Goal: Navigation & Orientation: Find specific page/section

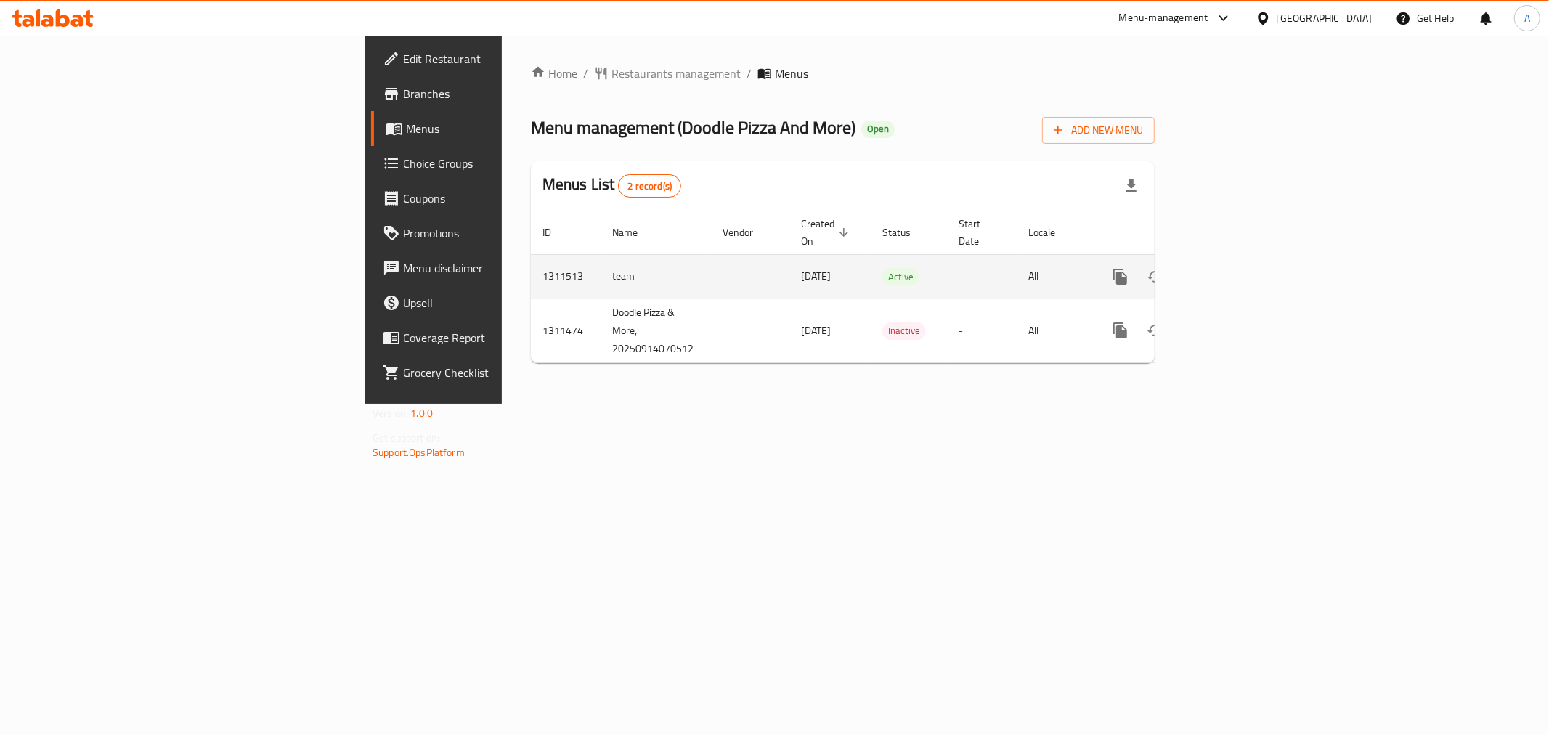
click at [1242, 259] on link "enhanced table" at bounding box center [1224, 276] width 35 height 35
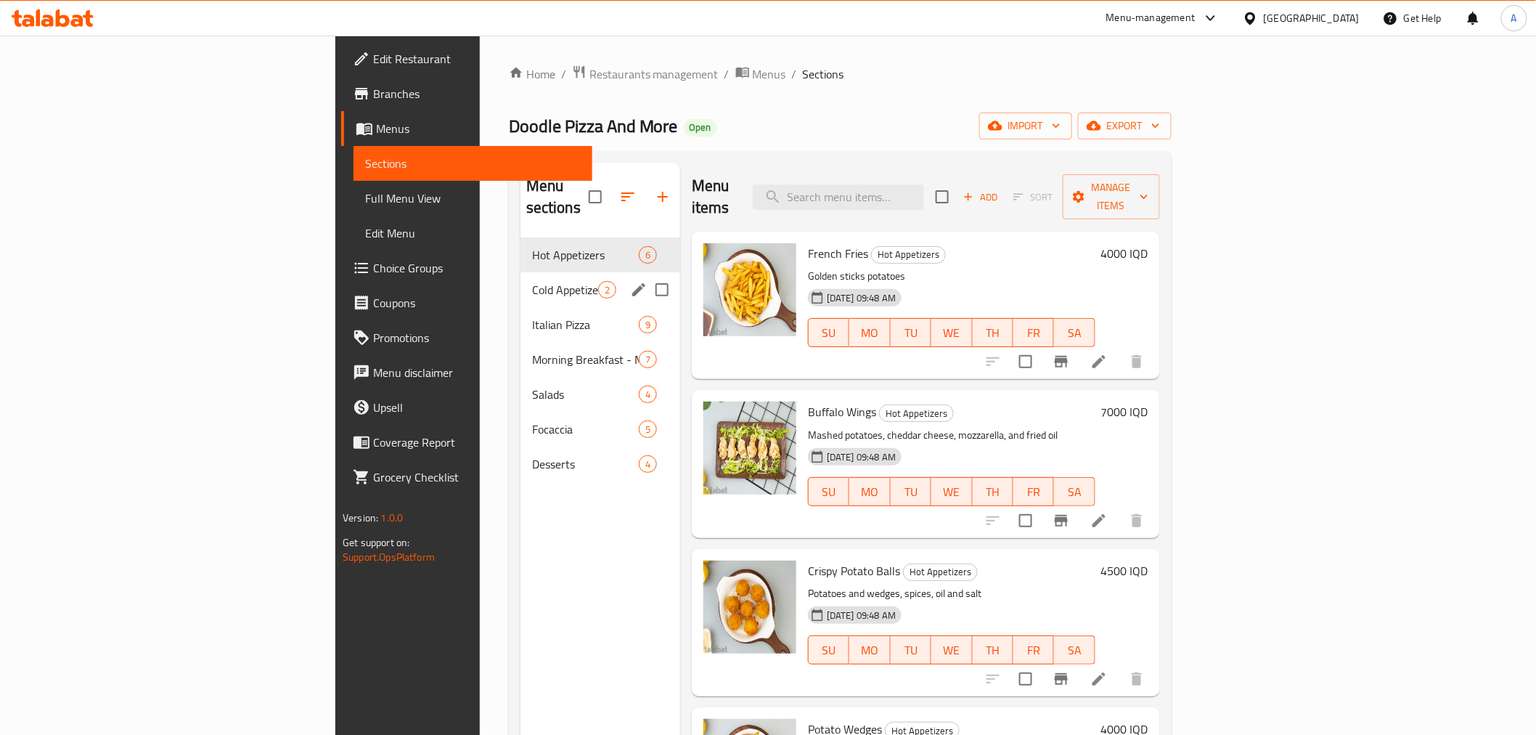
click at [532, 281] on span "Cold Appetizers" at bounding box center [565, 289] width 66 height 17
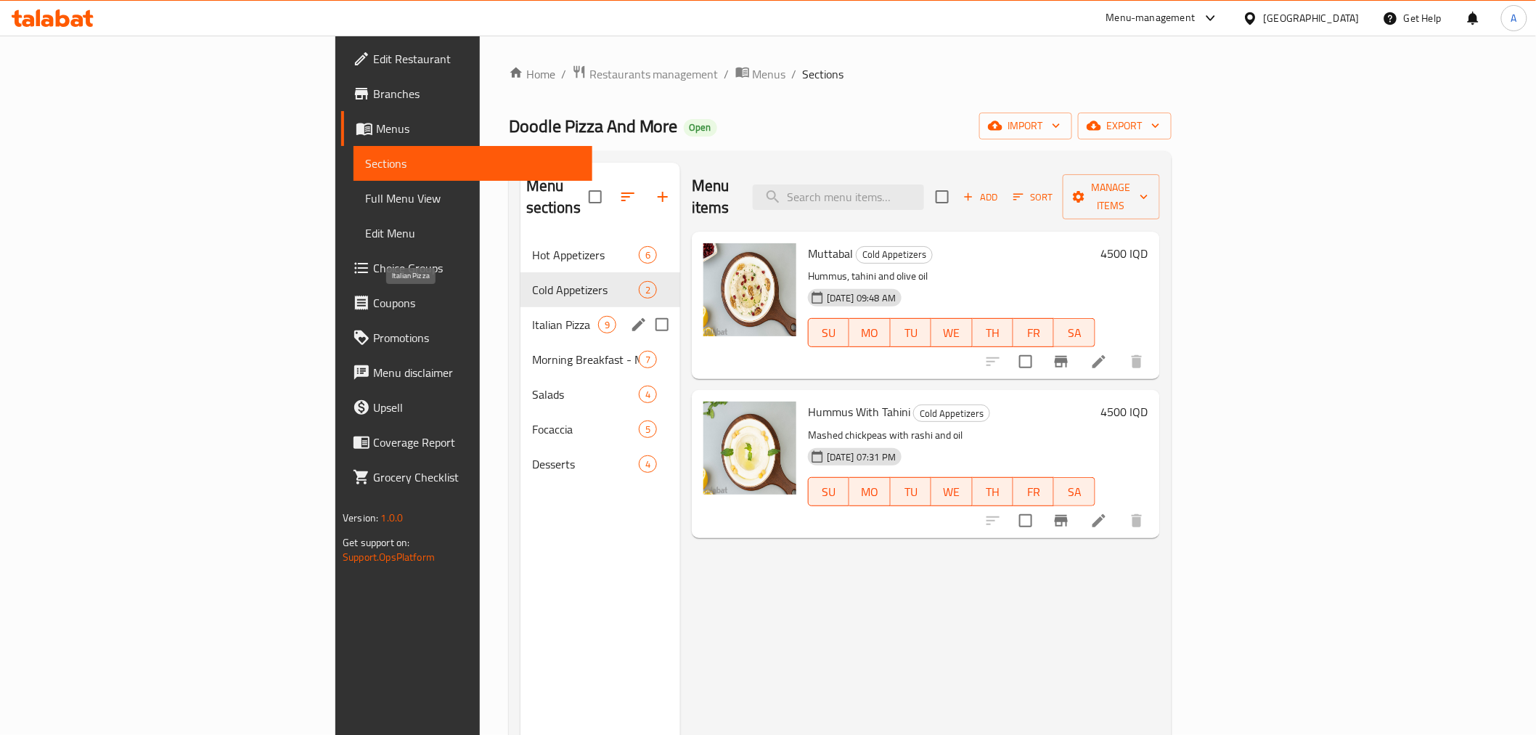
click at [532, 316] on span "Italian Pizza" at bounding box center [565, 324] width 66 height 17
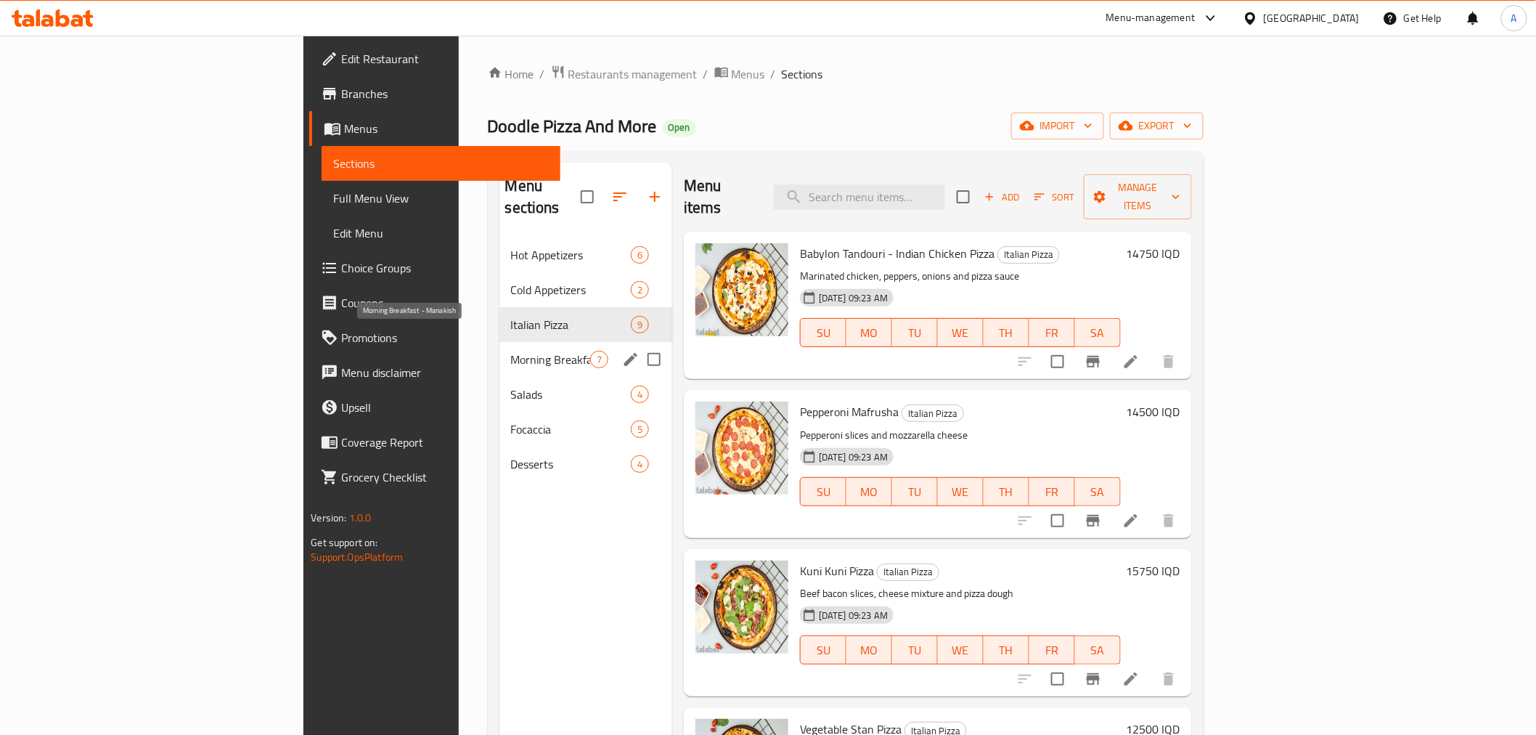
click at [511, 351] on span "Morning Breakfast - Manakish" at bounding box center [550, 359] width 79 height 17
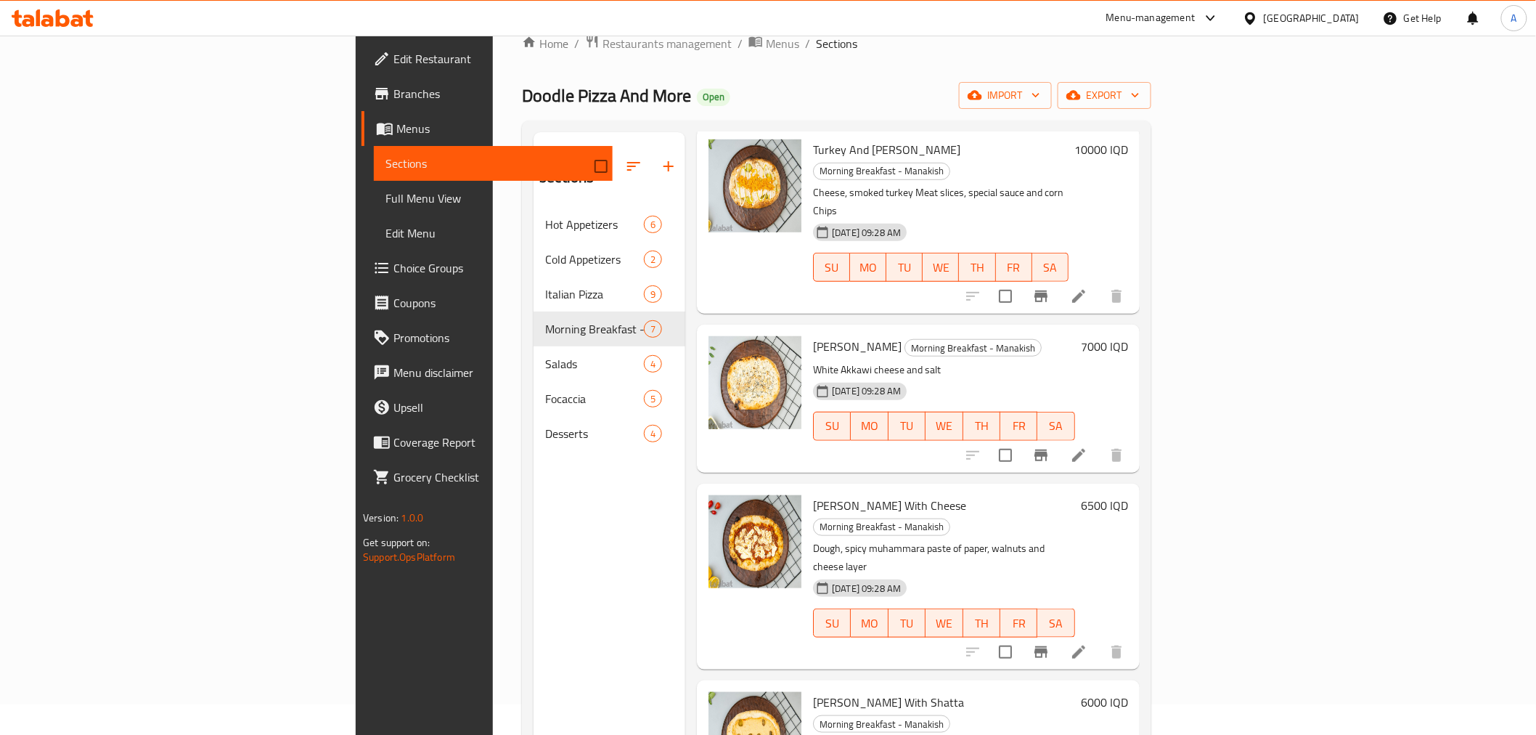
scroll to position [81, 0]
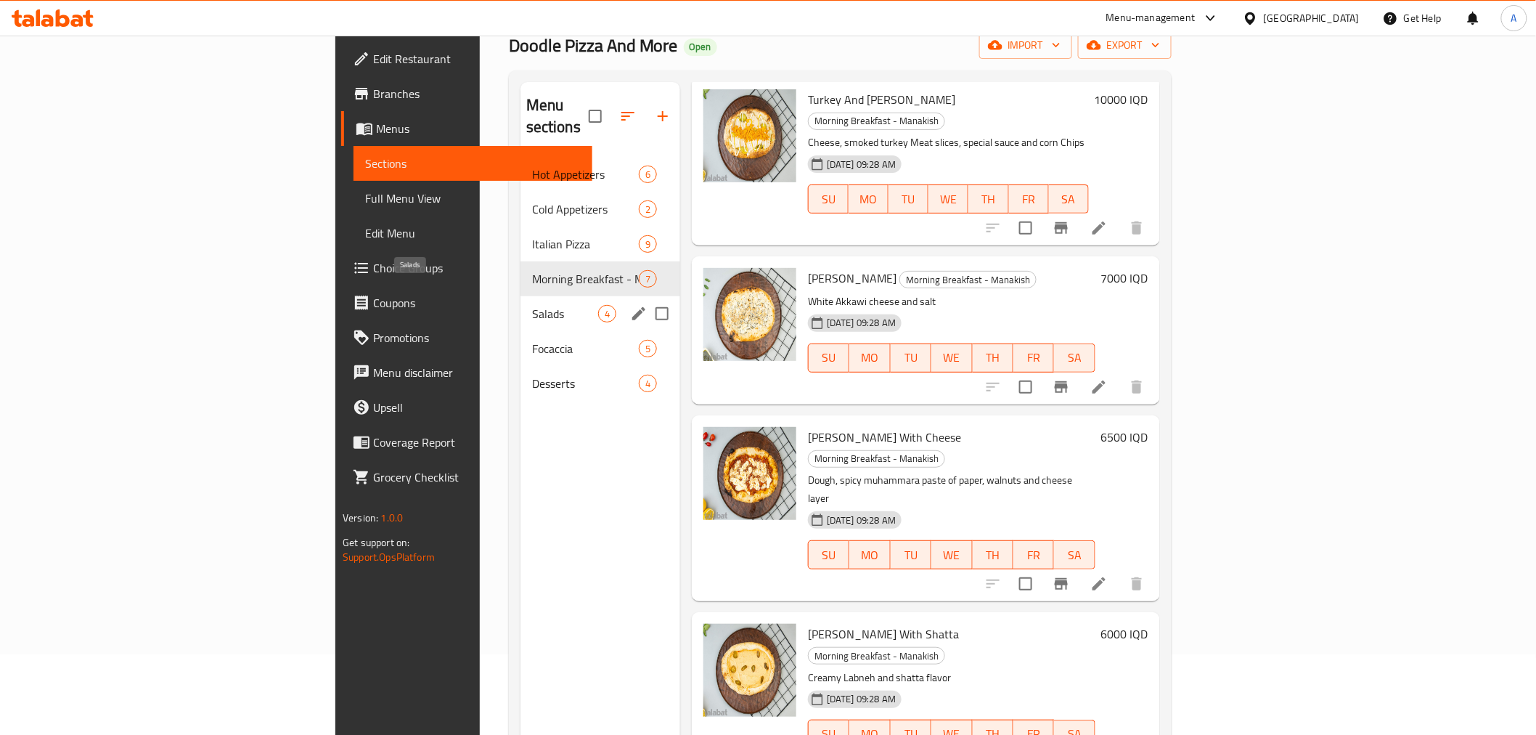
click at [532, 305] on span "Salads" at bounding box center [565, 313] width 66 height 17
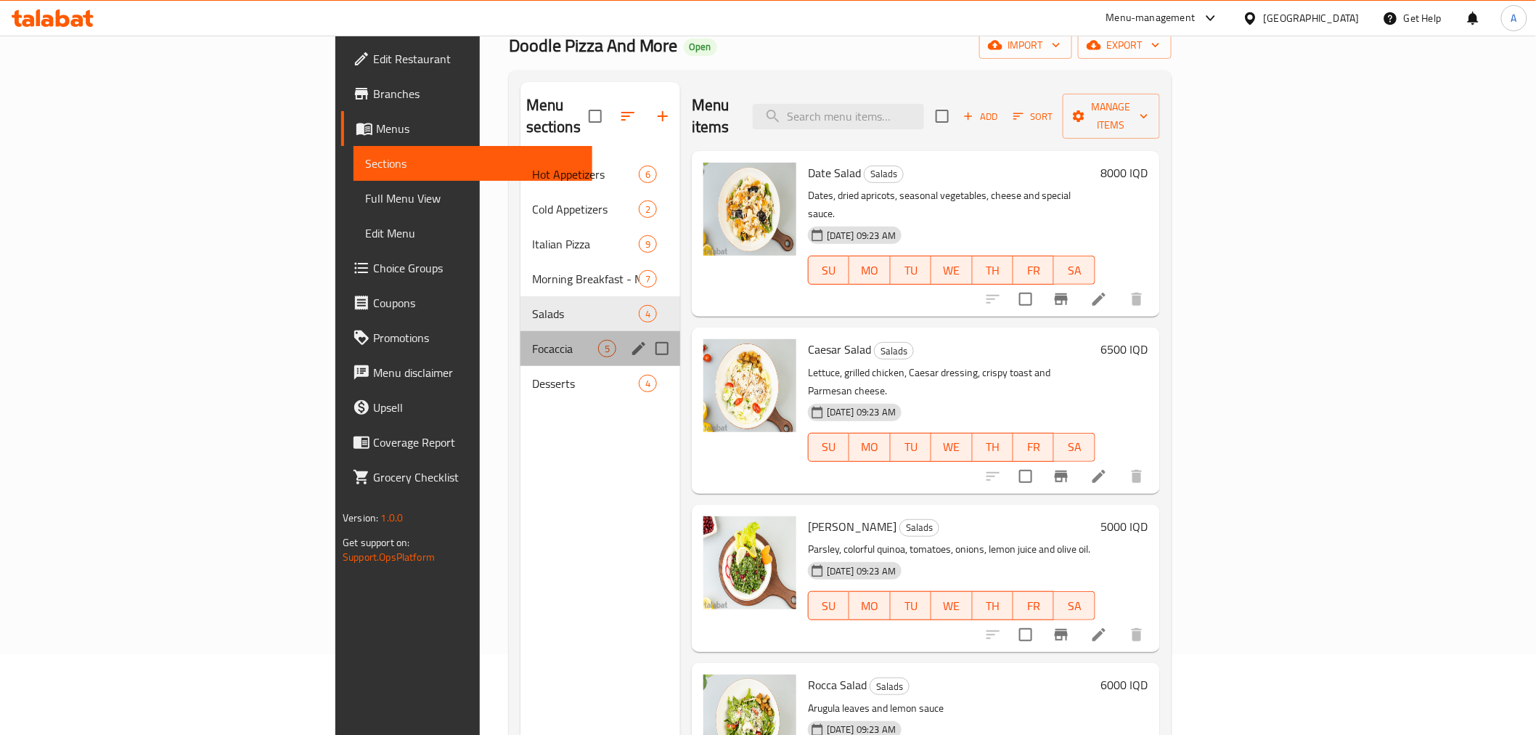
click at [521, 331] on div "Focaccia 5" at bounding box center [601, 348] width 160 height 35
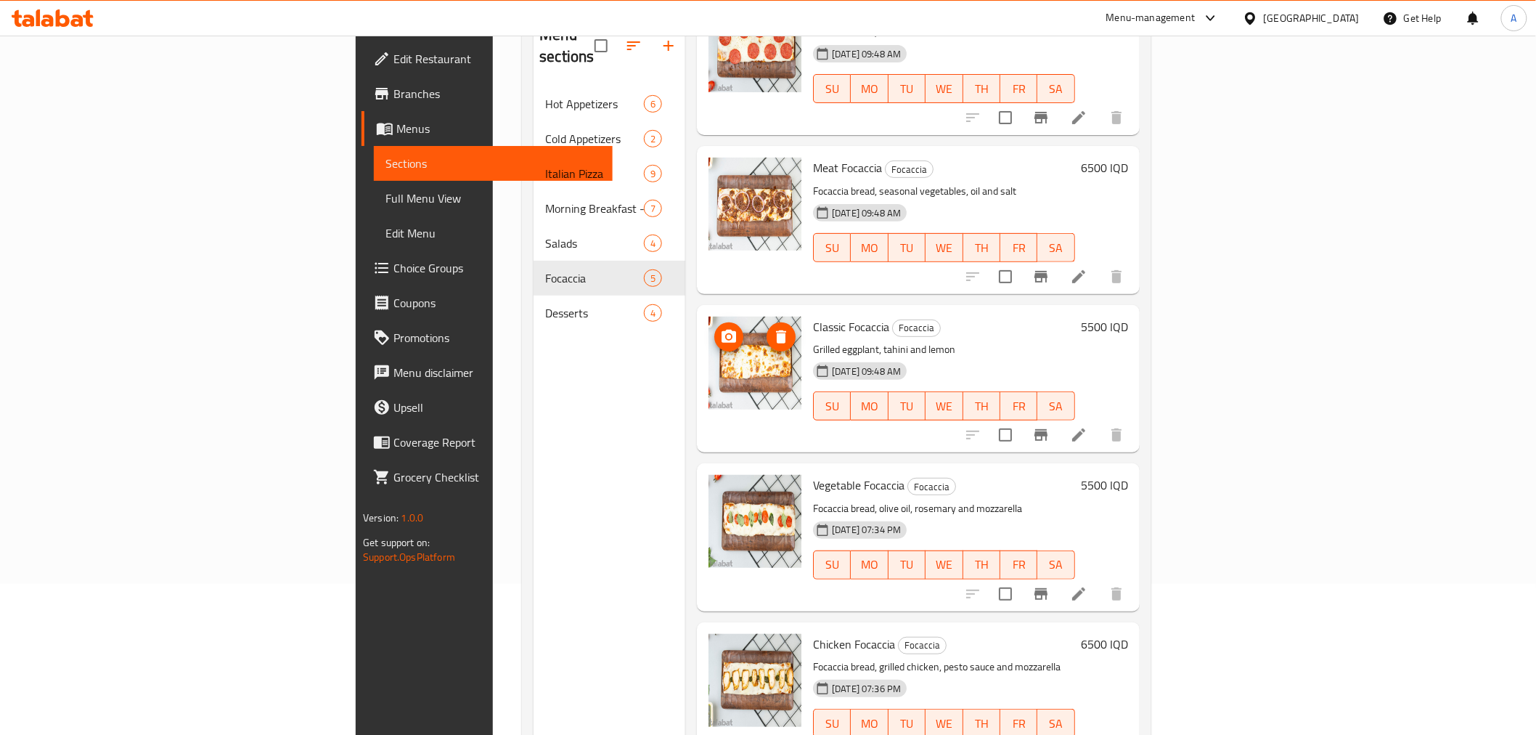
scroll to position [203, 0]
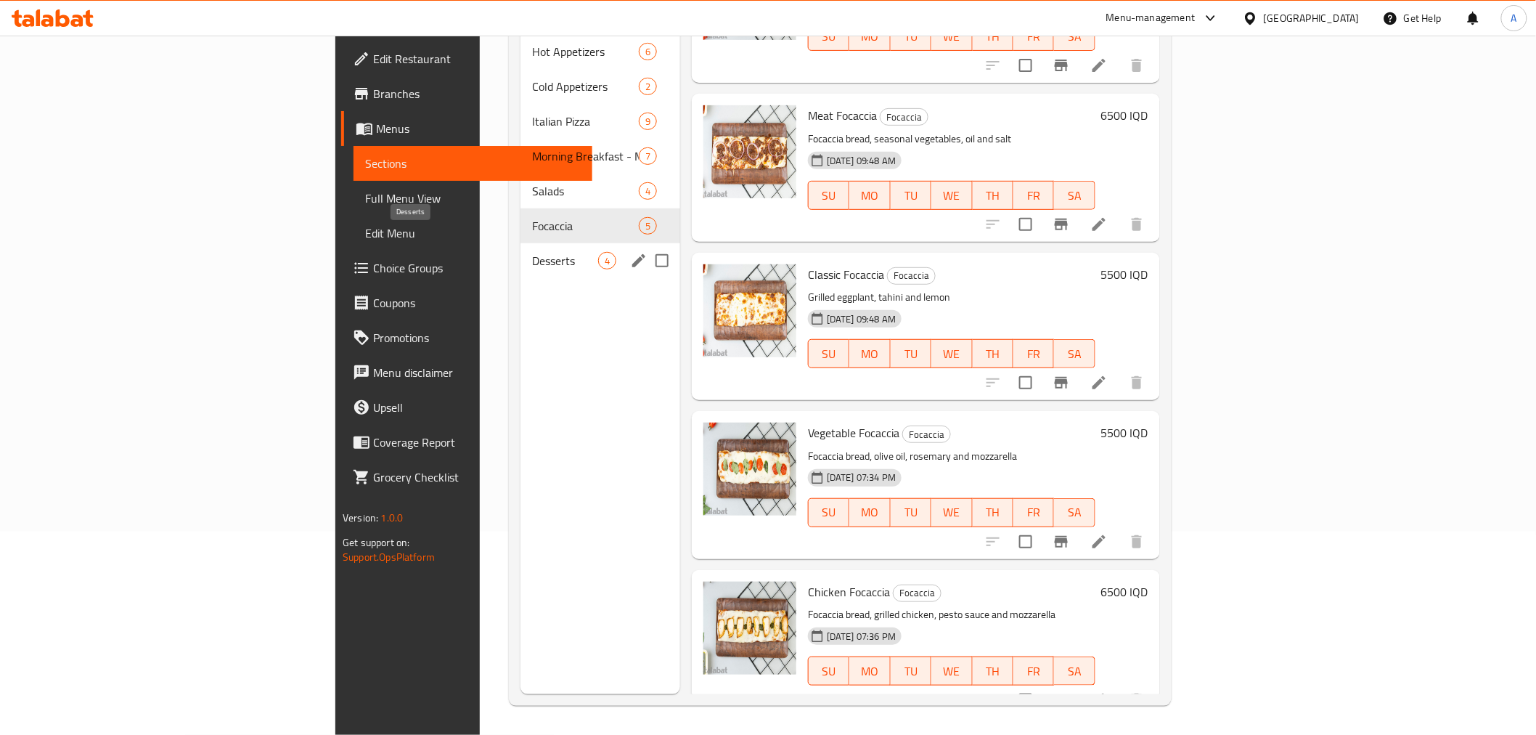
click at [521, 243] on div "Desserts 4" at bounding box center [601, 260] width 160 height 35
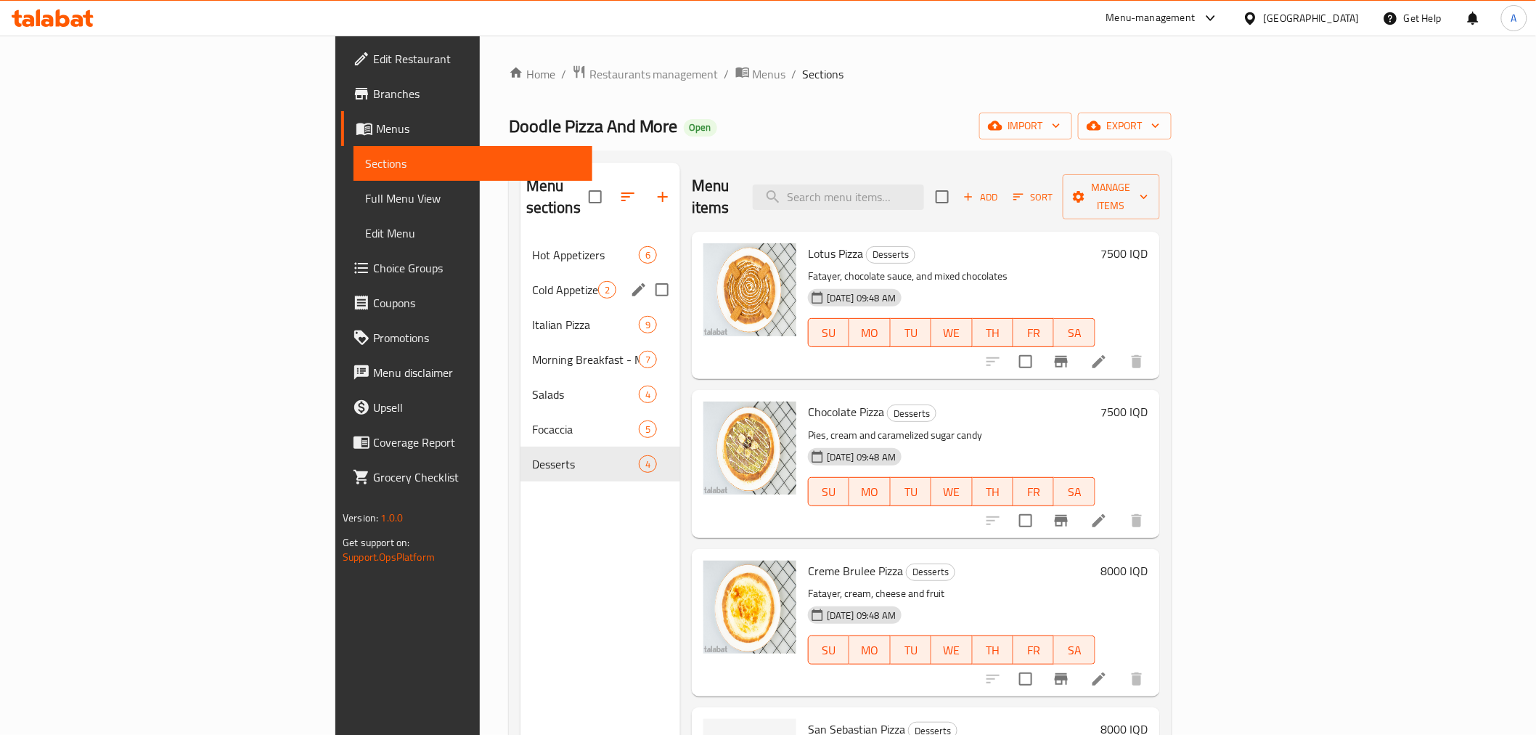
click at [521, 247] on div "Hot Appetizers 6" at bounding box center [601, 254] width 160 height 35
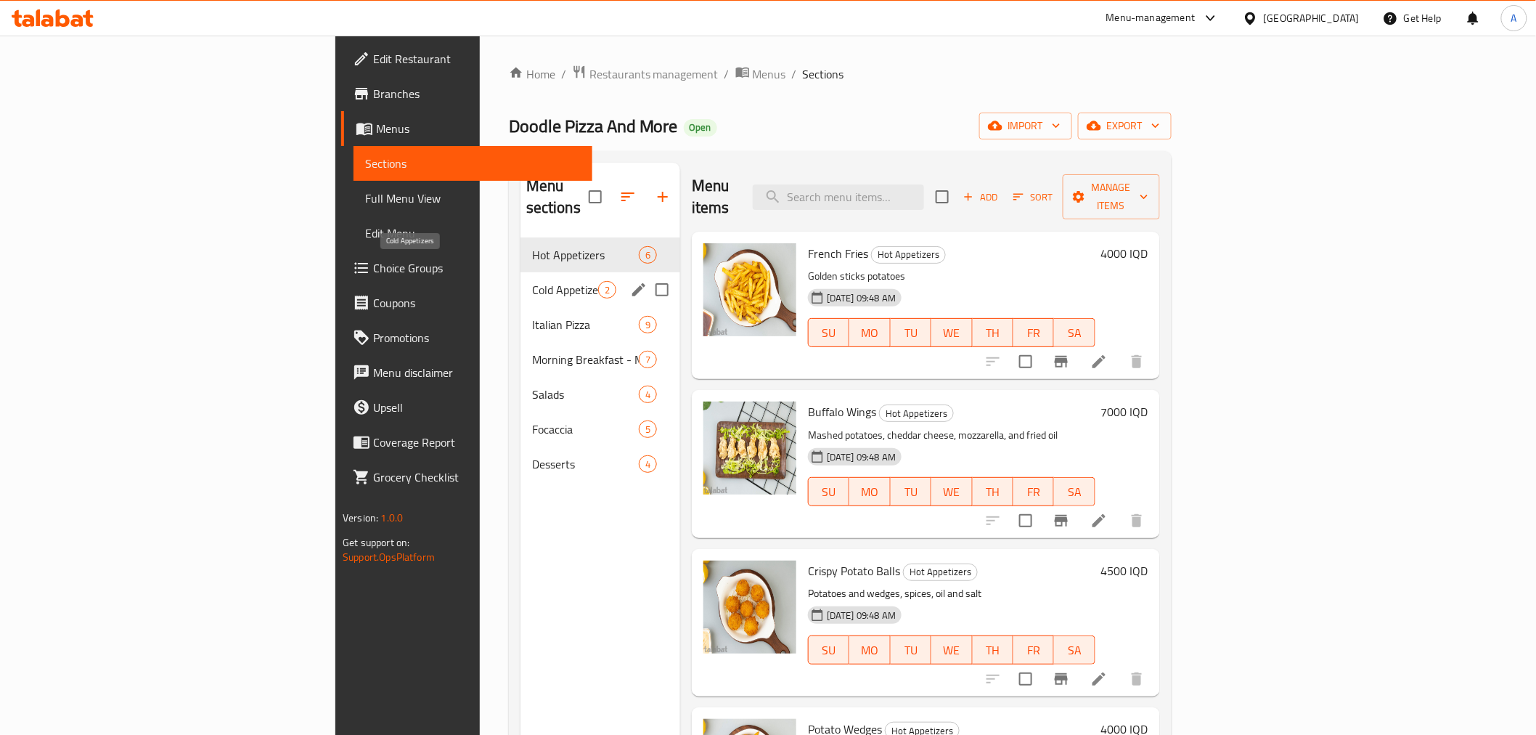
click at [532, 281] on span "Cold Appetizers" at bounding box center [565, 289] width 66 height 17
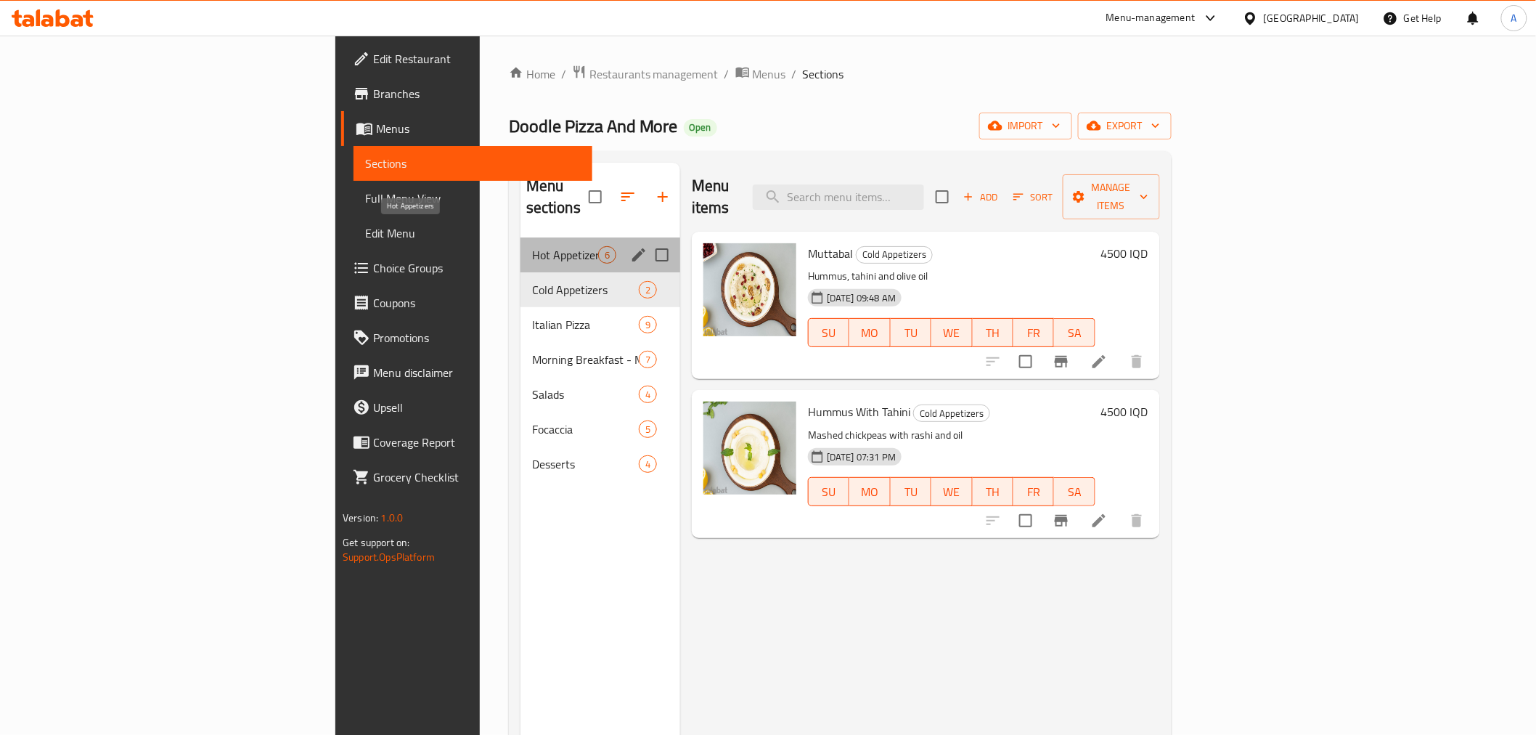
click at [532, 246] on span "Hot Appetizers" at bounding box center [565, 254] width 66 height 17
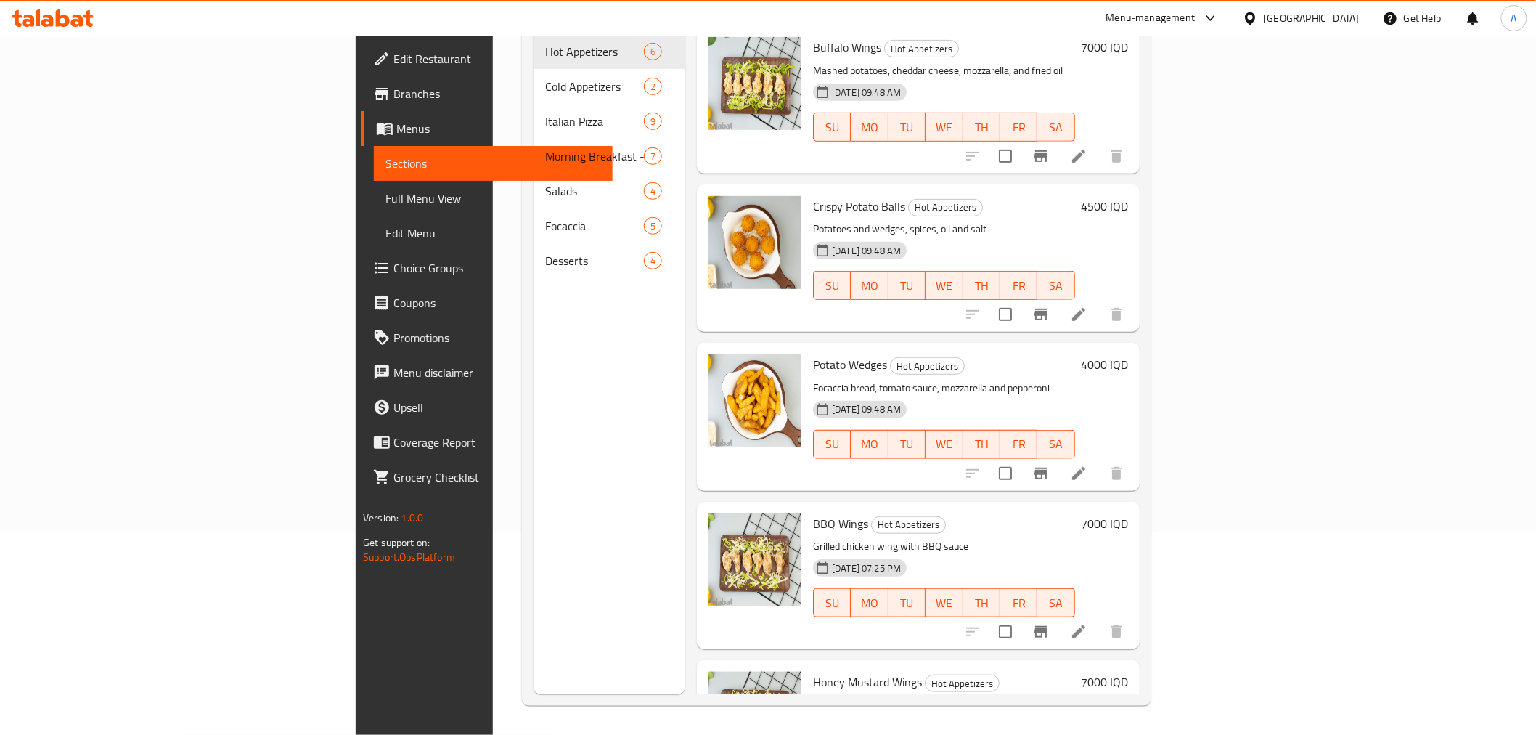
scroll to position [91, 0]
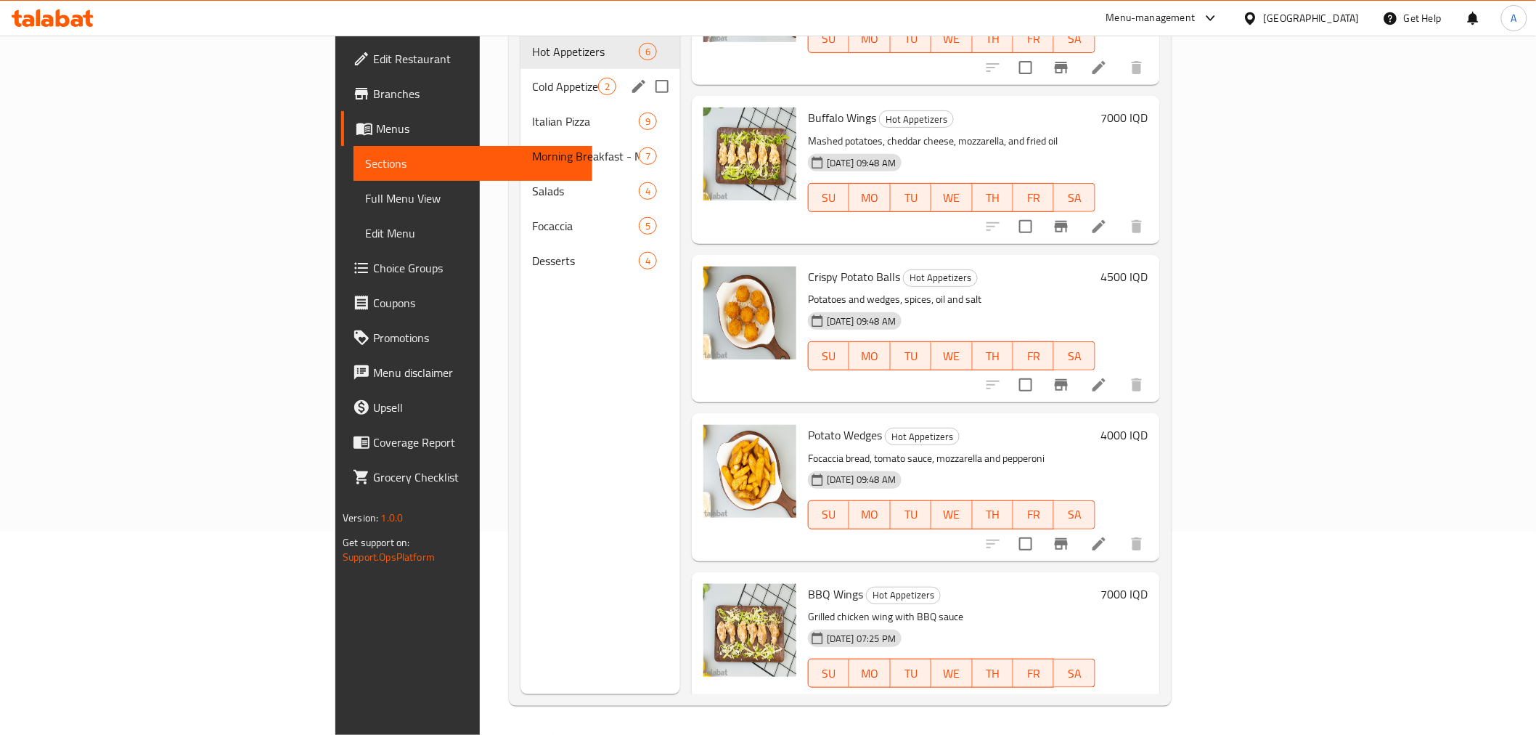
click at [532, 78] on span "Cold Appetizers" at bounding box center [565, 86] width 66 height 17
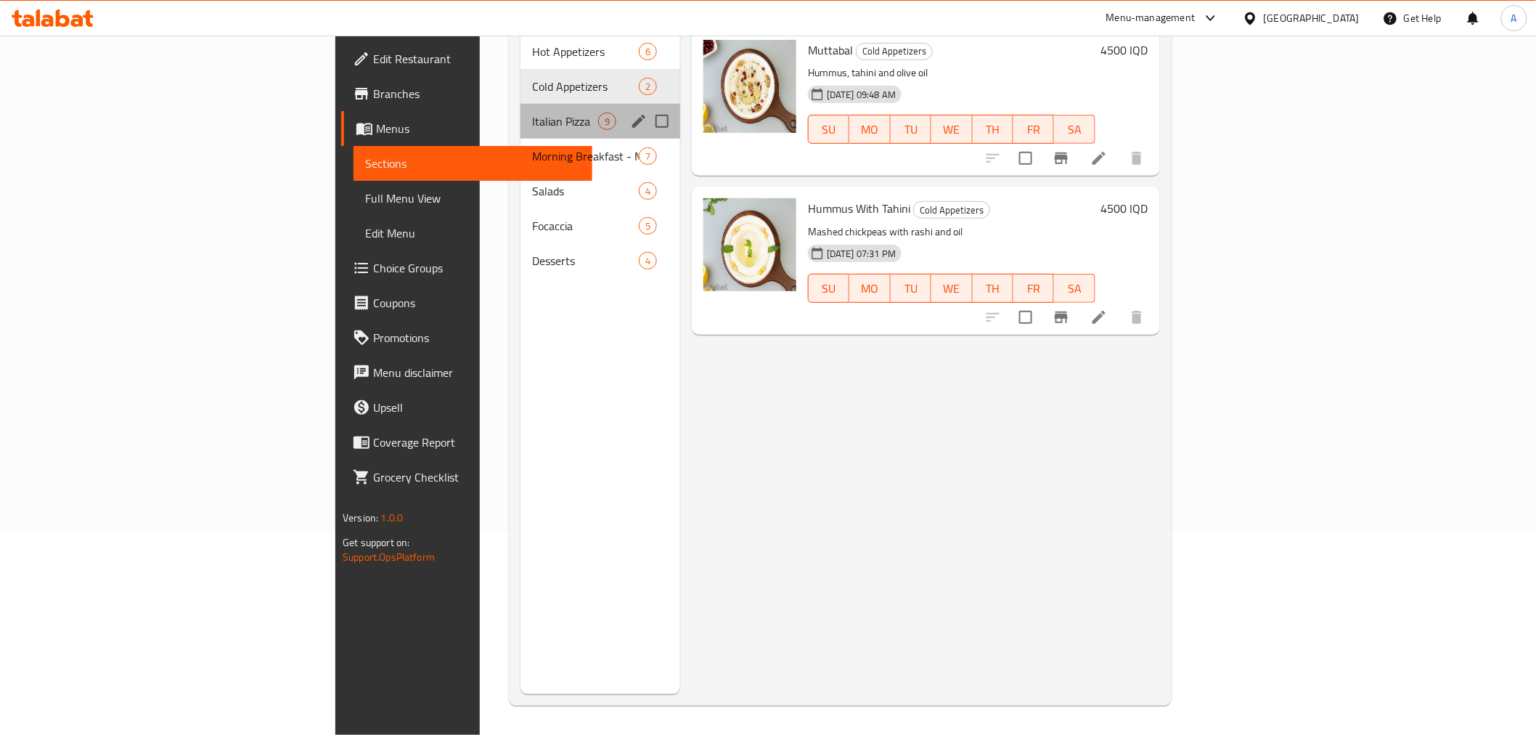
click at [521, 113] on div "Italian Pizza 9" at bounding box center [601, 121] width 160 height 35
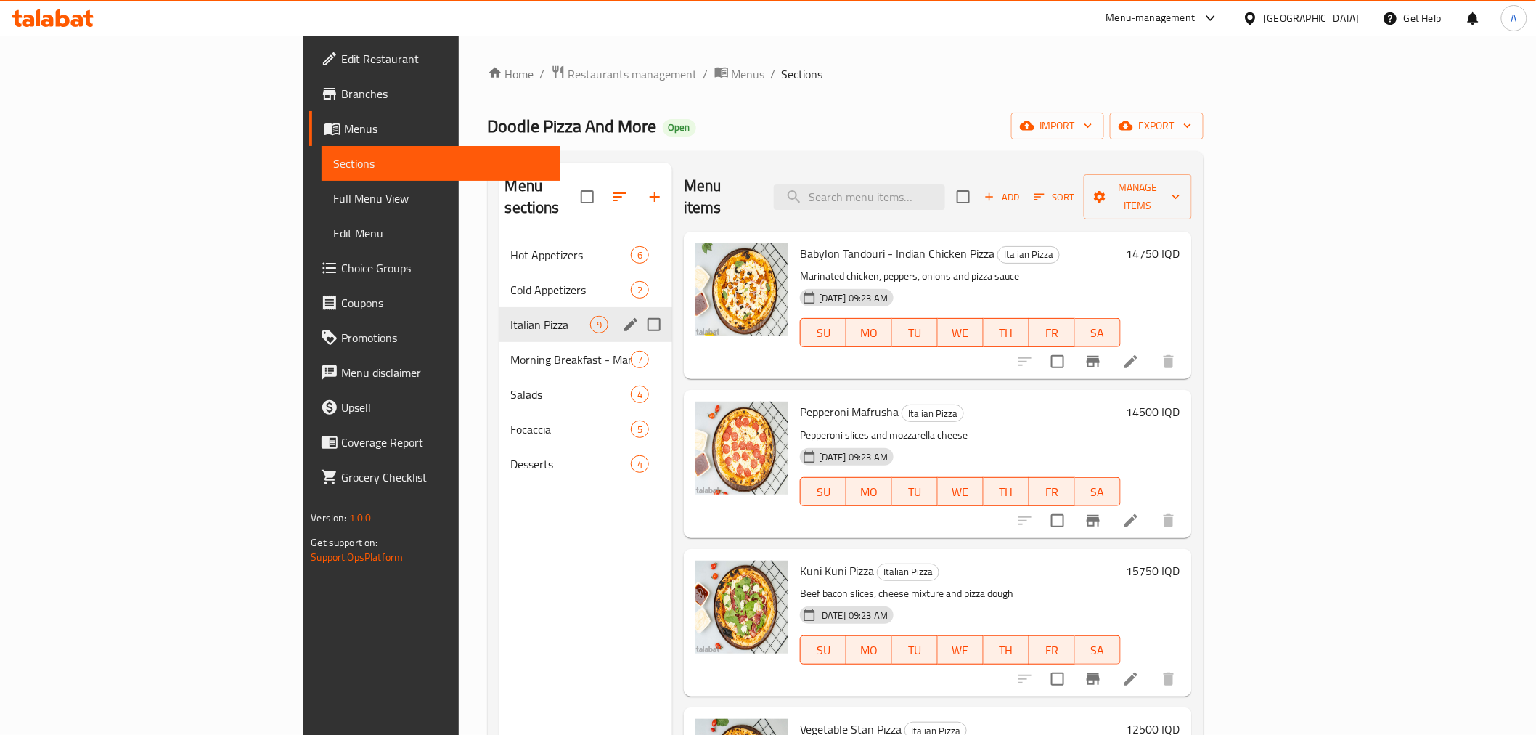
click at [511, 351] on span "Morning Breakfast - Manakish" at bounding box center [571, 359] width 120 height 17
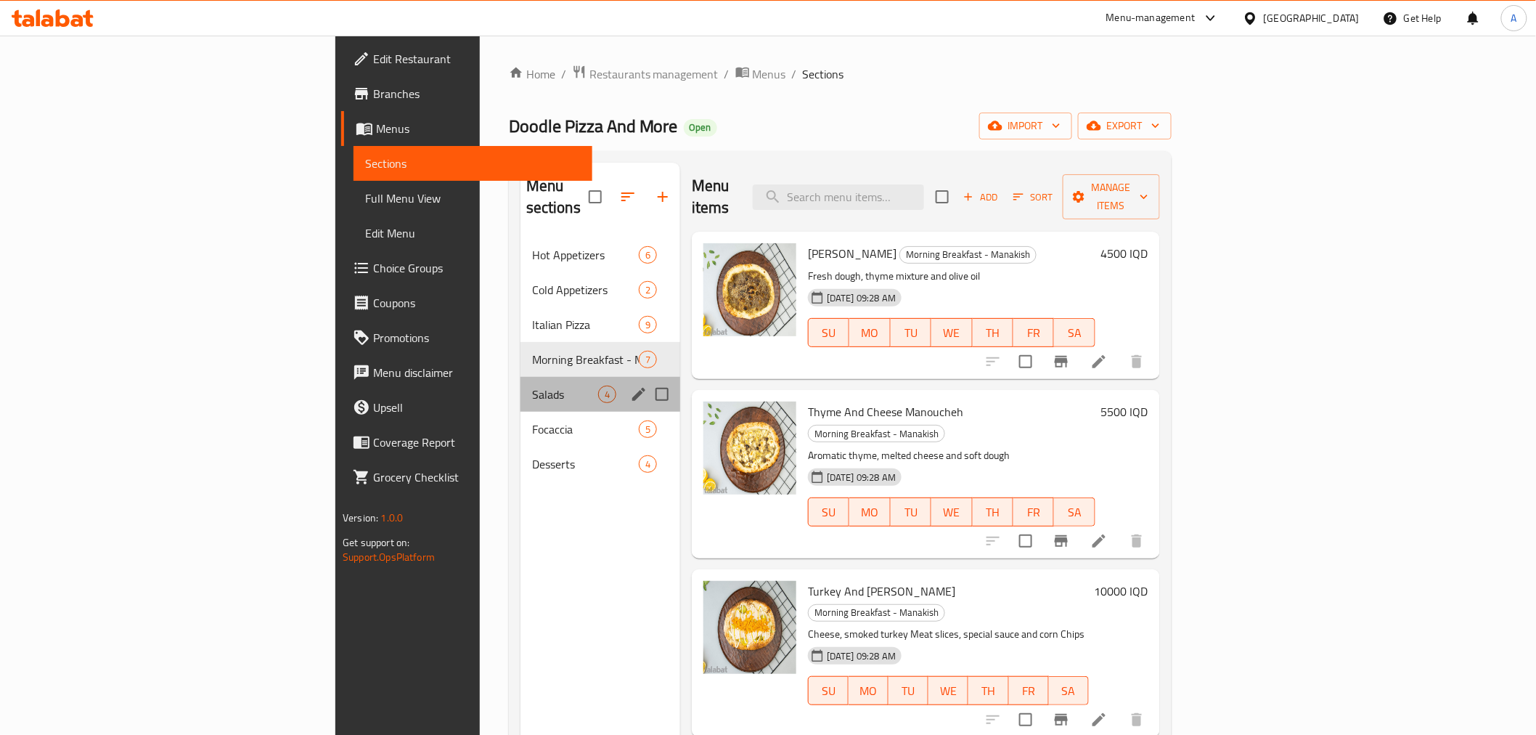
click at [521, 382] on div "Salads 4" at bounding box center [601, 394] width 160 height 35
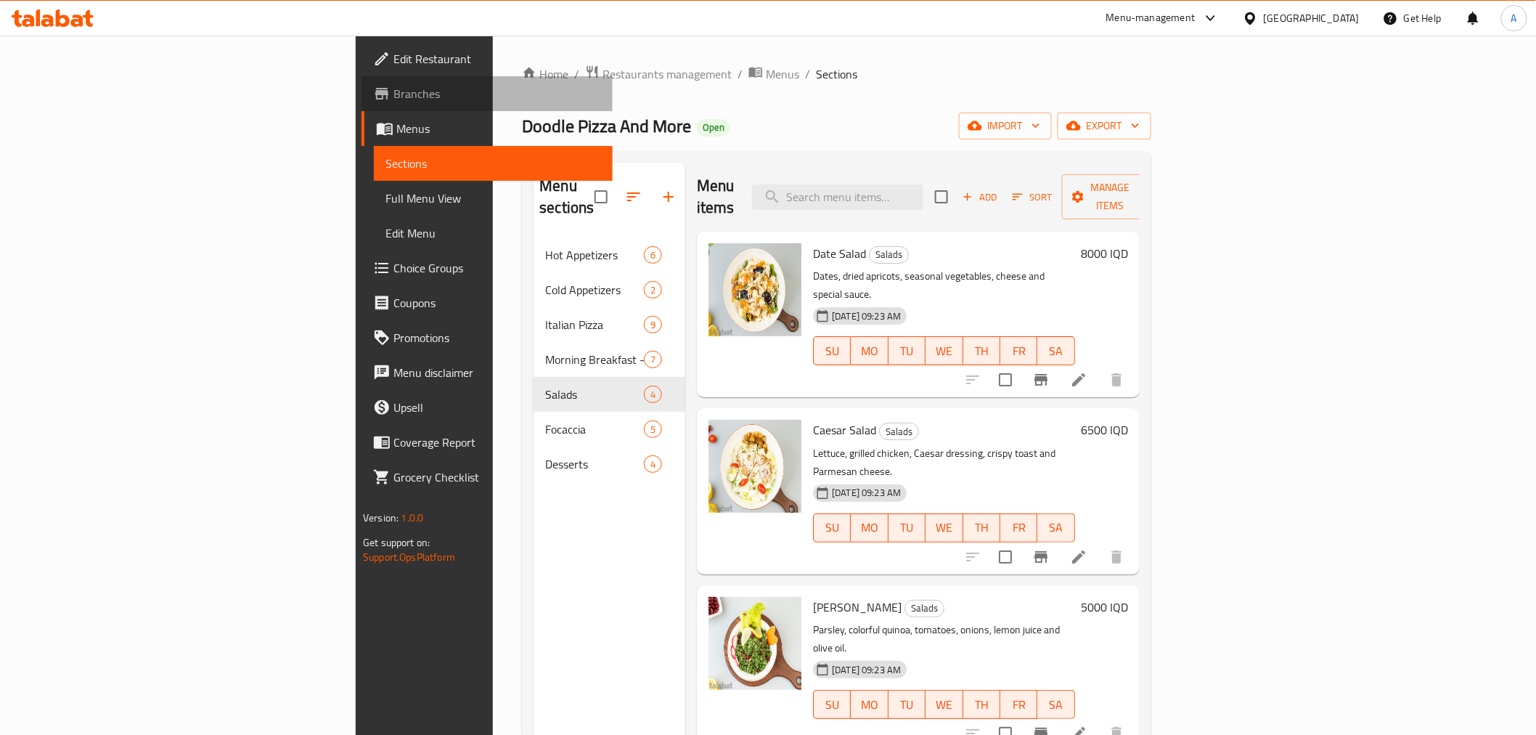
click at [393, 92] on span "Branches" at bounding box center [496, 93] width 207 height 17
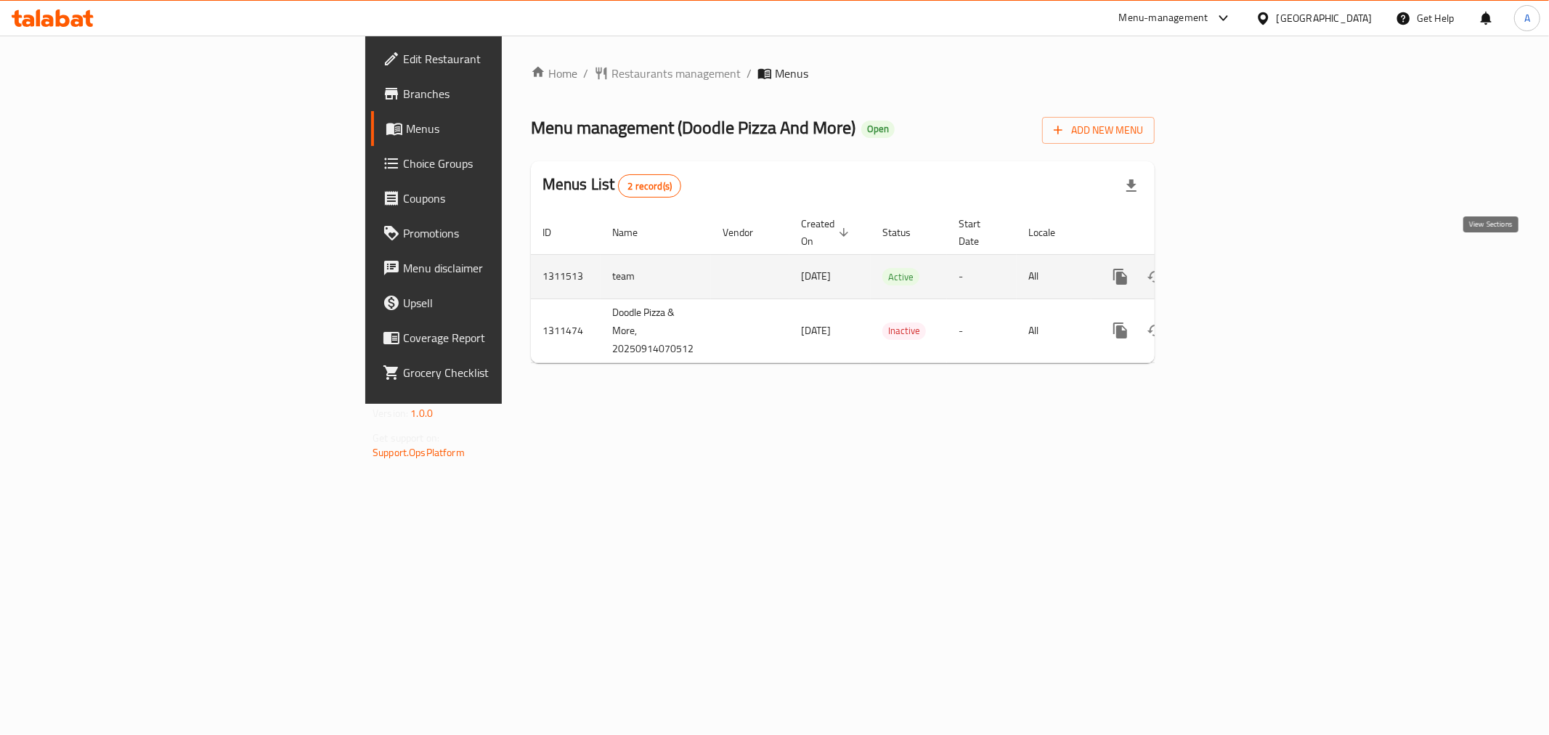
click at [1231, 270] on icon "enhanced table" at bounding box center [1224, 276] width 13 height 13
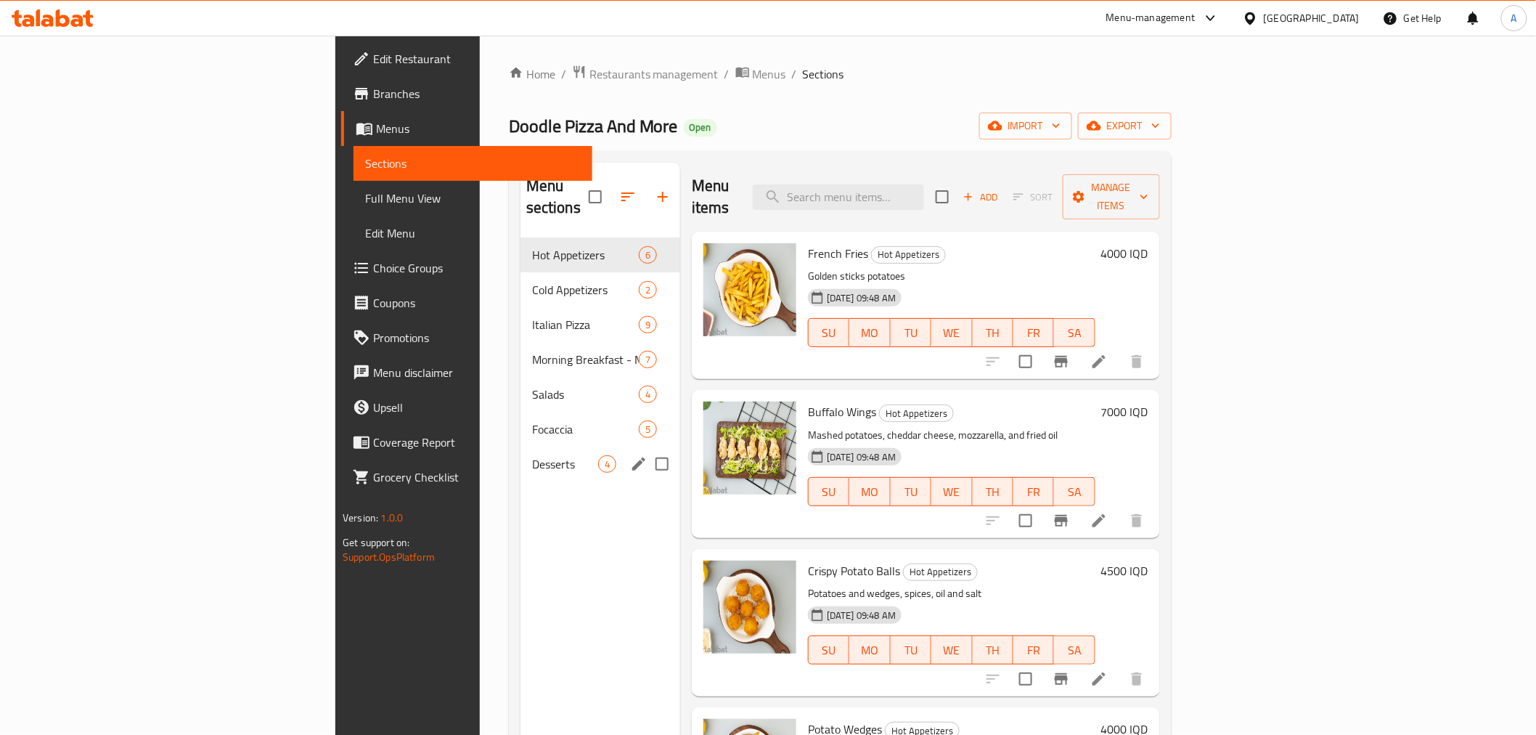
click at [521, 454] on div "Desserts 4" at bounding box center [601, 463] width 160 height 35
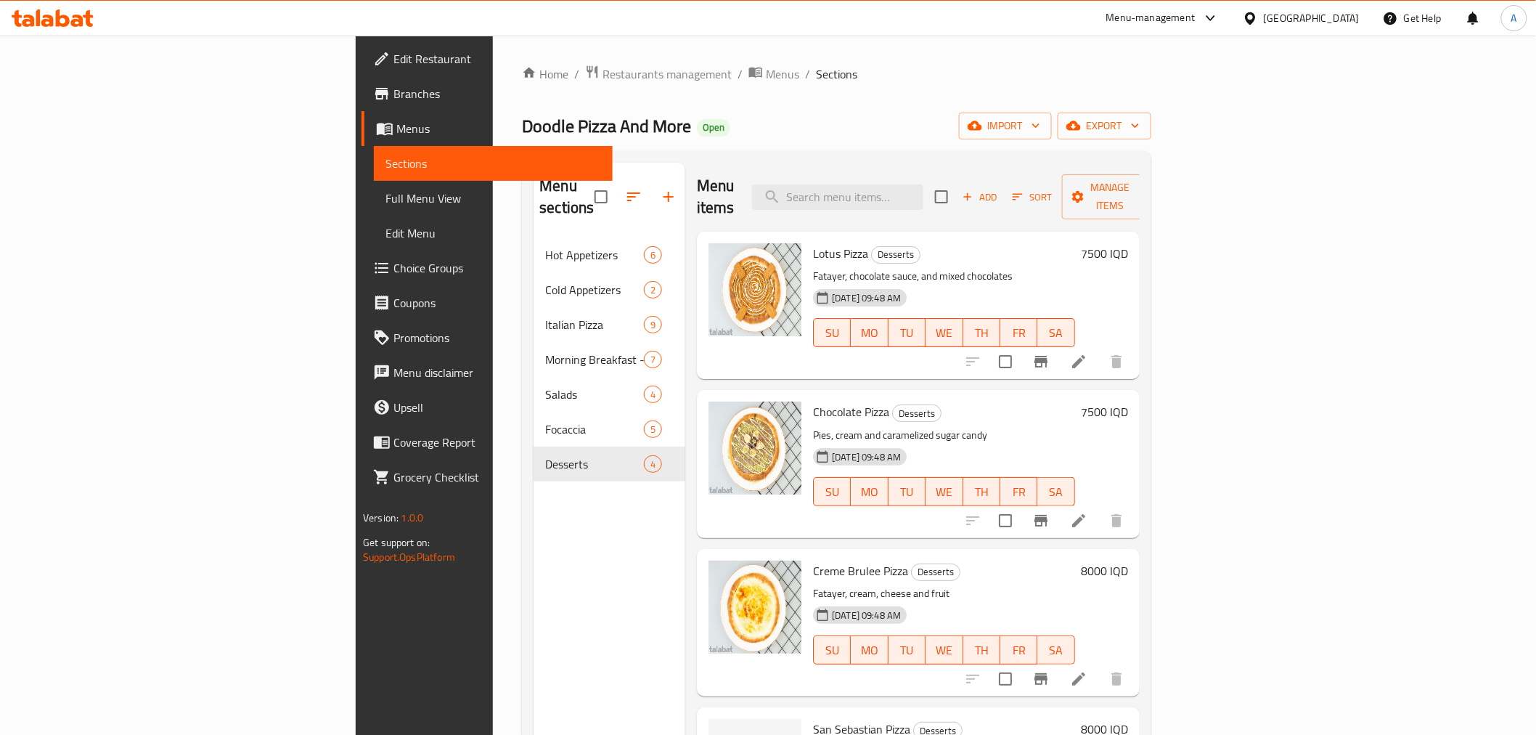
click at [493, 61] on div "Home / Restaurants management / Menus / Sections Doodle Pizza And More Open imp…" at bounding box center [836, 487] width 687 height 902
click at [603, 75] on span "Restaurants management" at bounding box center [667, 73] width 129 height 17
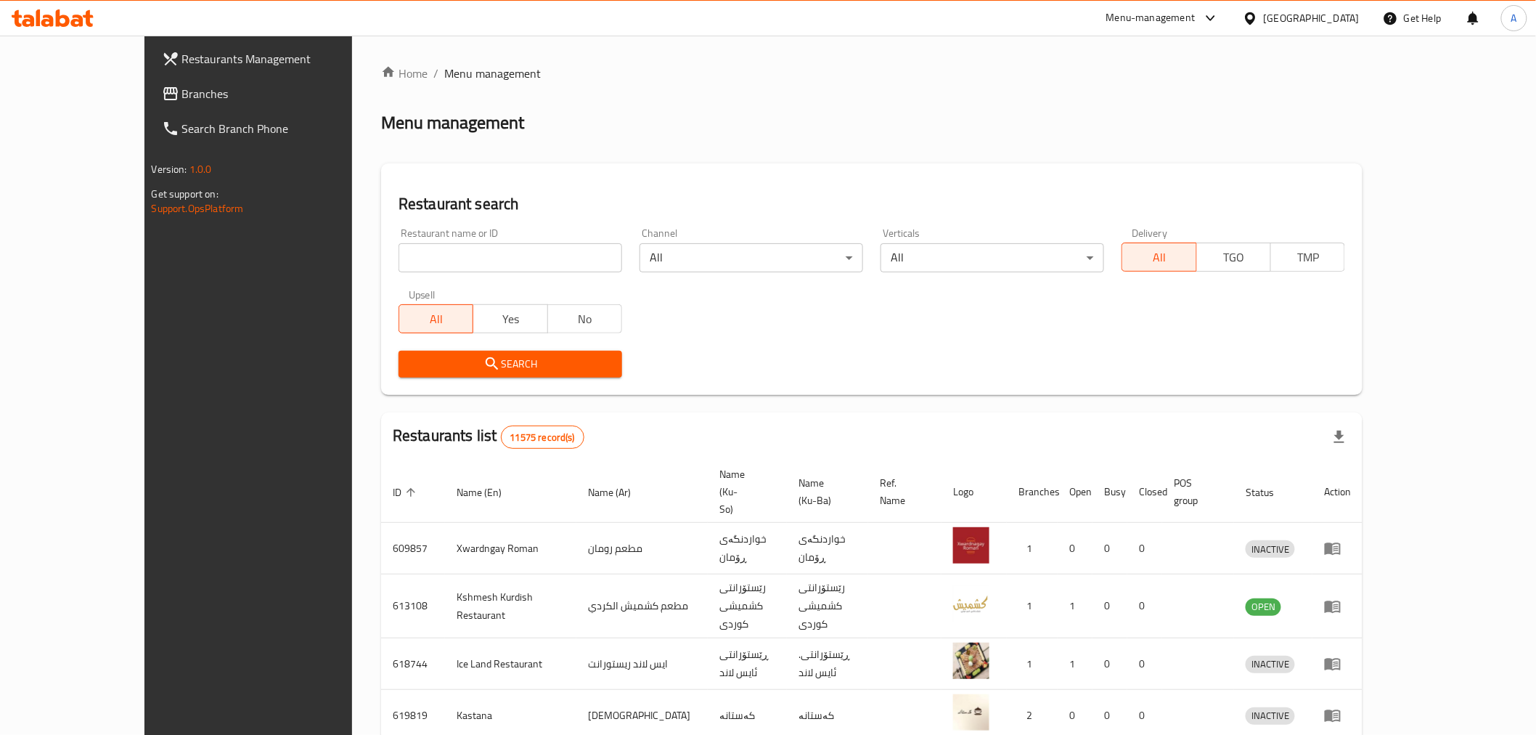
click at [390, 274] on div "Restaurant name or ID Restaurant name or ID" at bounding box center [510, 250] width 241 height 62
click at [399, 261] on input "search" at bounding box center [511, 257] width 224 height 29
paste input "Pizza Alhatb"
type input "Pizza Alhatb"
click button "Search" at bounding box center [511, 364] width 224 height 27
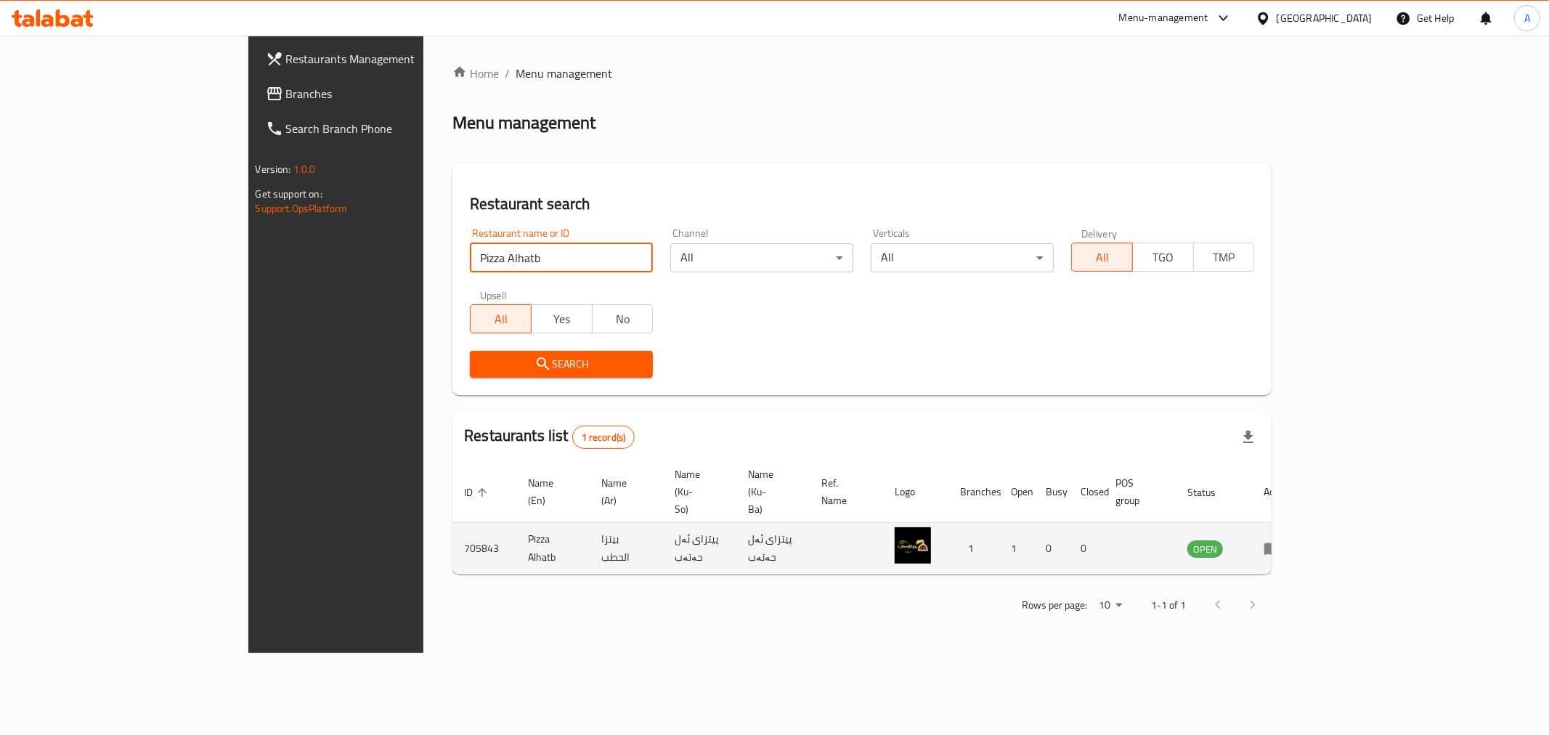
click at [1281, 539] on icon "enhanced table" at bounding box center [1271, 547] width 17 height 17
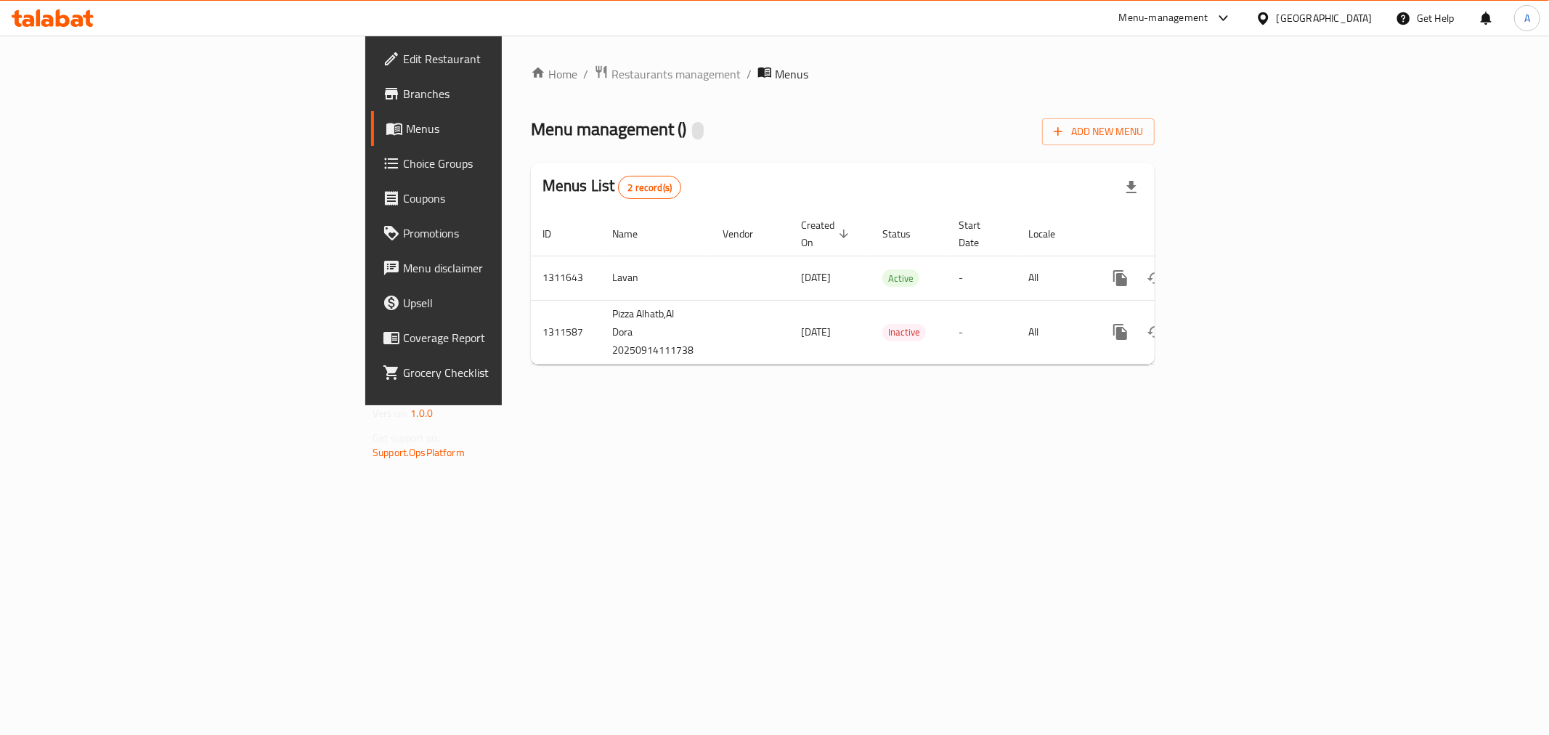
click at [371, 80] on link "Branches" at bounding box center [497, 93] width 253 height 35
